Goal: Information Seeking & Learning: Learn about a topic

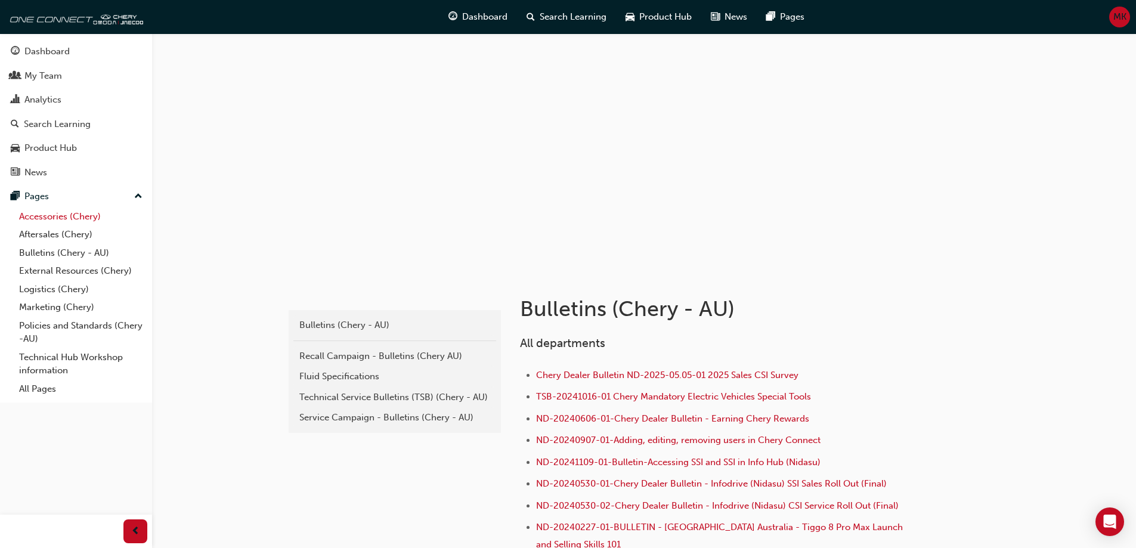
click at [42, 222] on link "Accessories (Chery)" at bounding box center [80, 216] width 133 height 18
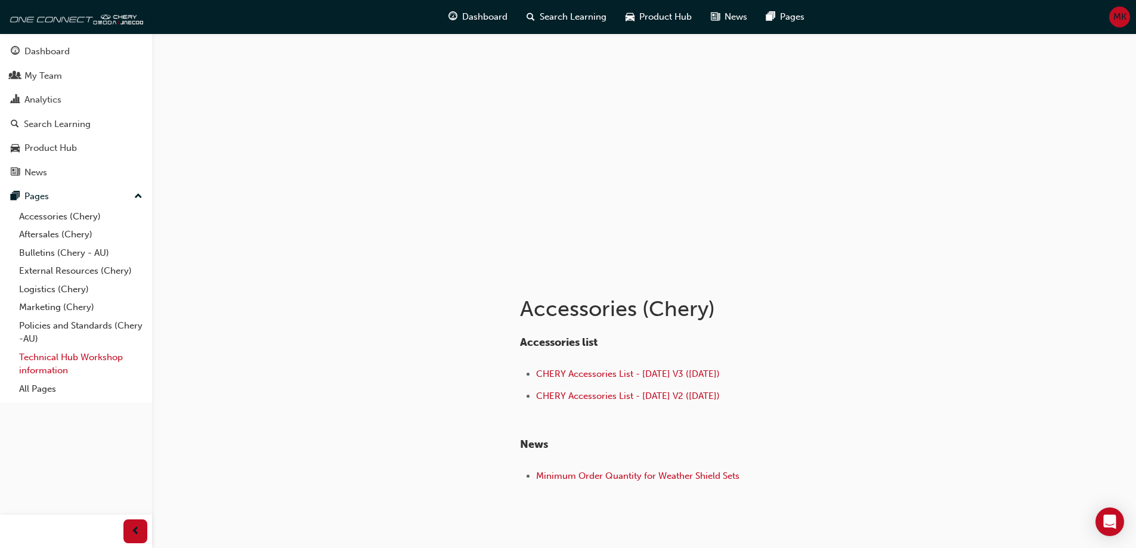
click at [56, 359] on link "Technical Hub Workshop information" at bounding box center [80, 364] width 133 height 32
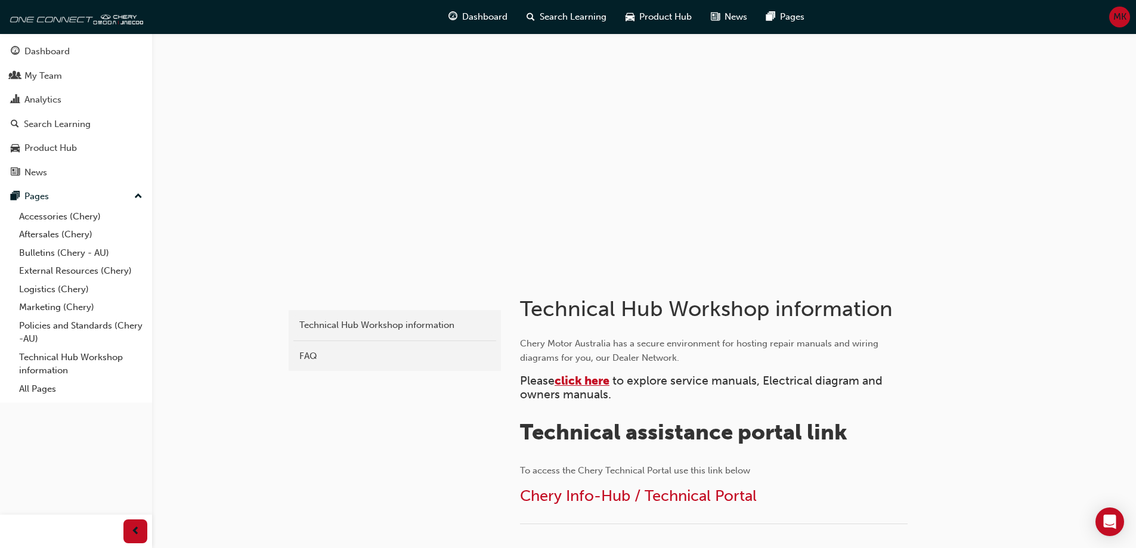
click at [576, 380] on span "click here" at bounding box center [581, 381] width 55 height 14
